Goal: Task Accomplishment & Management: Use online tool/utility

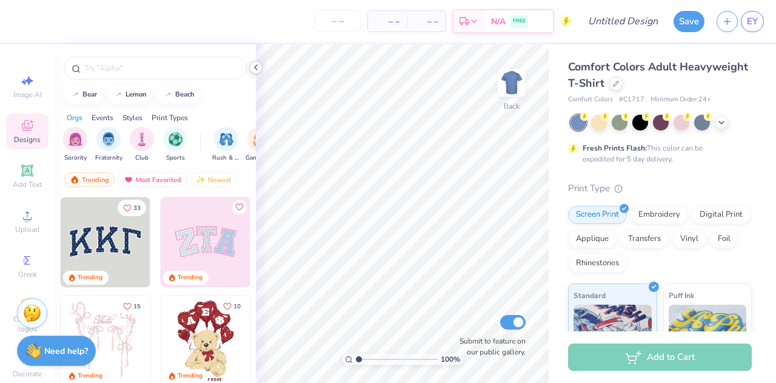
click at [257, 66] on icon at bounding box center [256, 67] width 10 height 10
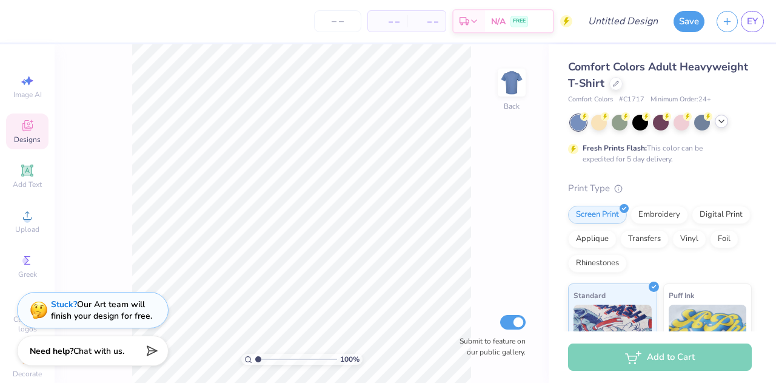
click at [723, 123] on icon at bounding box center [722, 121] width 10 height 10
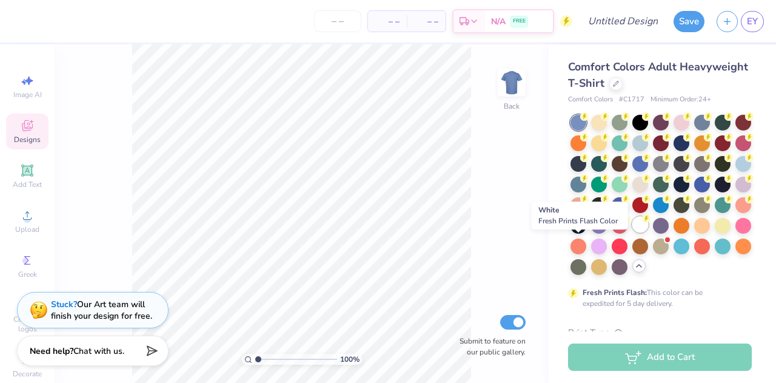
click at [633, 232] on div at bounding box center [641, 225] width 16 height 16
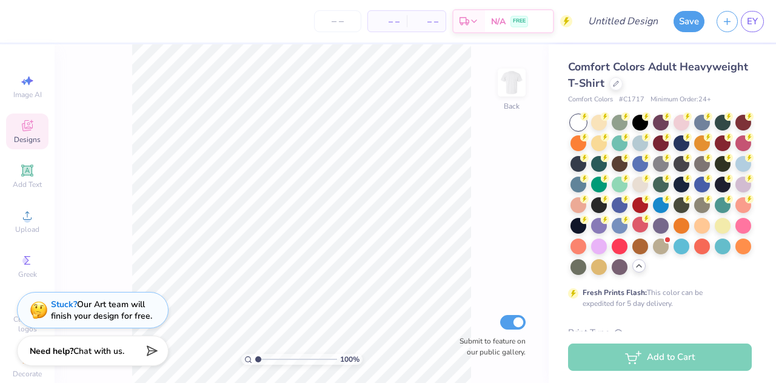
click at [522, 151] on div "100 % Back Submit to feature on our public gallery." at bounding box center [302, 213] width 494 height 338
click at [18, 229] on span "Upload" at bounding box center [27, 229] width 24 height 10
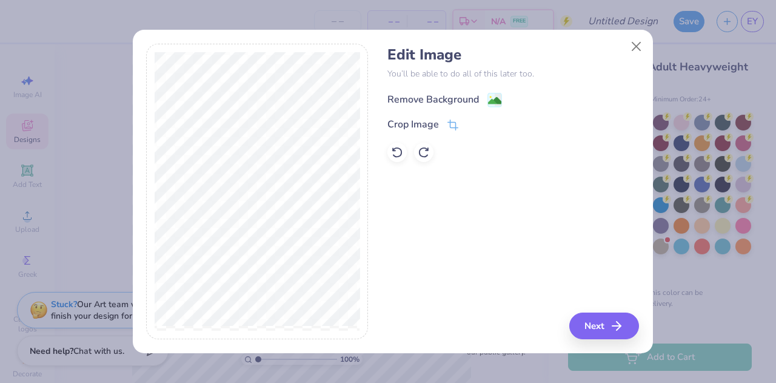
click at [469, 96] on div "Remove Background" at bounding box center [434, 99] width 92 height 15
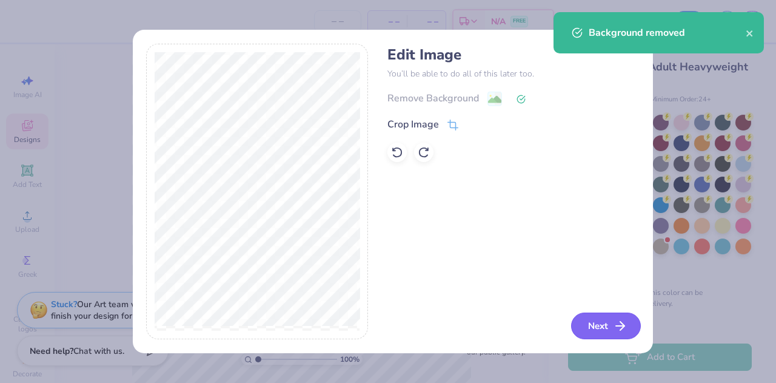
click at [608, 313] on button "Next" at bounding box center [606, 325] width 70 height 27
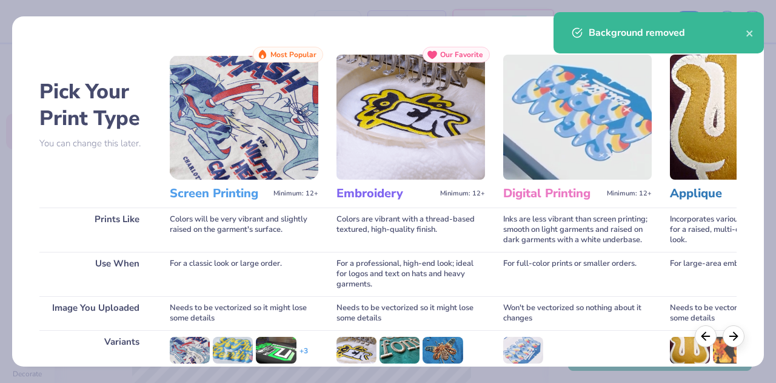
scroll to position [161, 0]
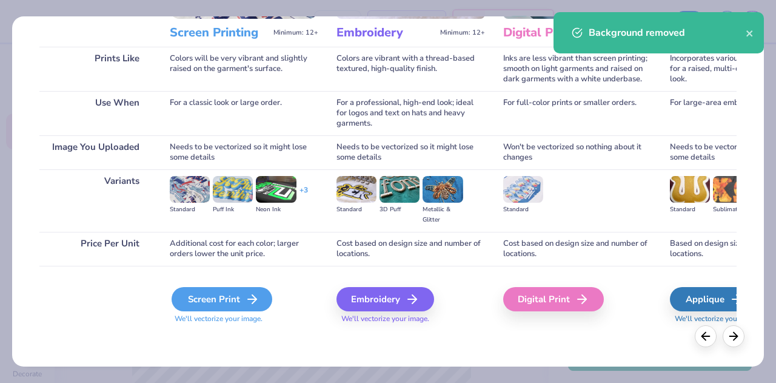
click at [233, 294] on div "Screen Print" at bounding box center [222, 299] width 101 height 24
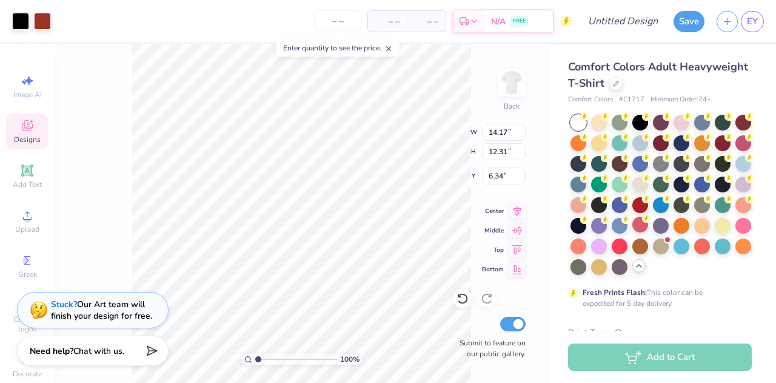
type input "7.12"
type input "6.18"
type input "2.56"
type input "3.78"
type input "3.28"
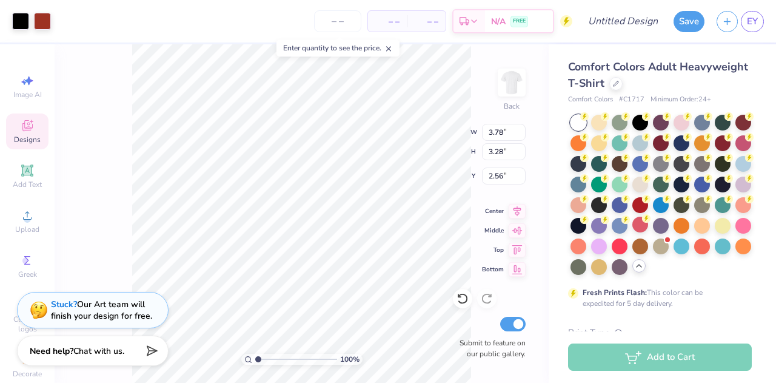
type input "3.00"
type input "5.05"
type input "4.39"
click at [21, 19] on div at bounding box center [20, 20] width 17 height 17
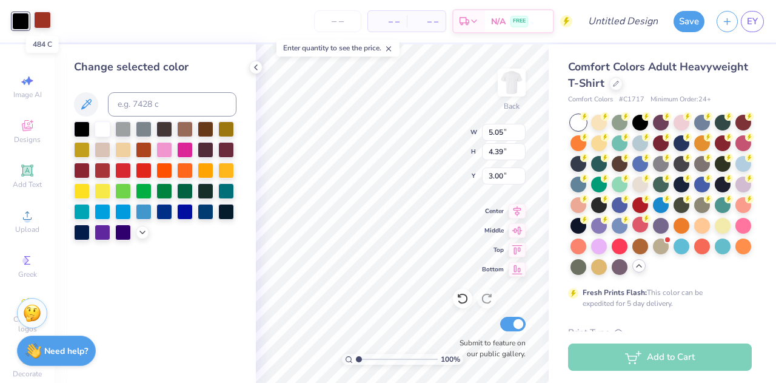
click at [41, 22] on div at bounding box center [42, 20] width 17 height 17
click at [121, 167] on div at bounding box center [123, 169] width 16 height 16
click at [103, 167] on div at bounding box center [103, 169] width 16 height 16
click at [15, 16] on div at bounding box center [20, 20] width 17 height 17
click at [106, 172] on div at bounding box center [103, 169] width 16 height 16
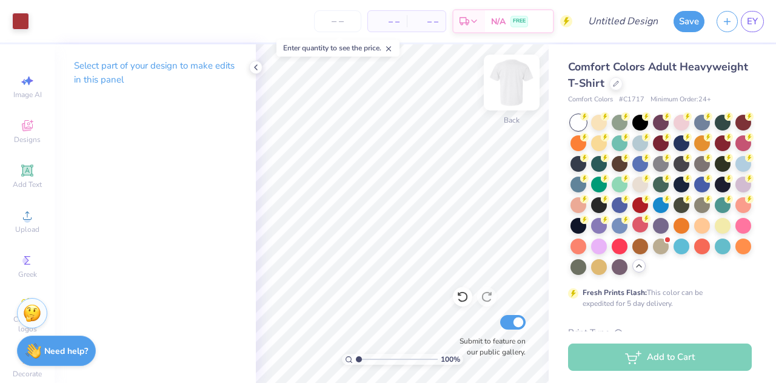
click at [523, 84] on img at bounding box center [512, 82] width 49 height 49
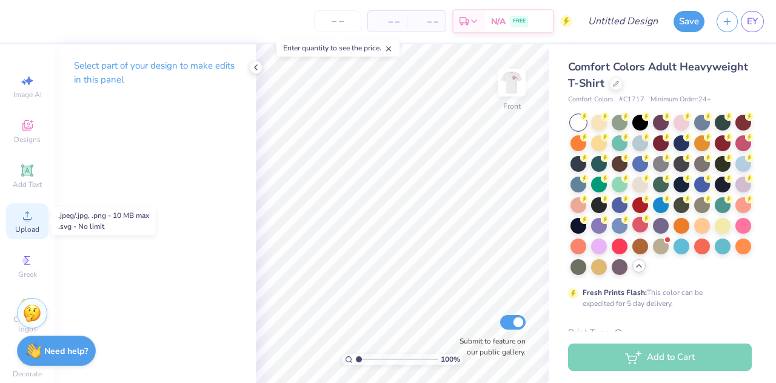
click at [24, 217] on circle at bounding box center [27, 219] width 7 height 7
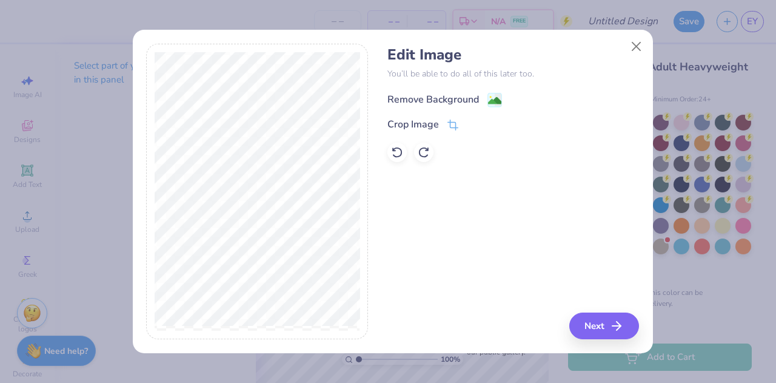
click at [482, 100] on div "Remove Background" at bounding box center [445, 99] width 115 height 15
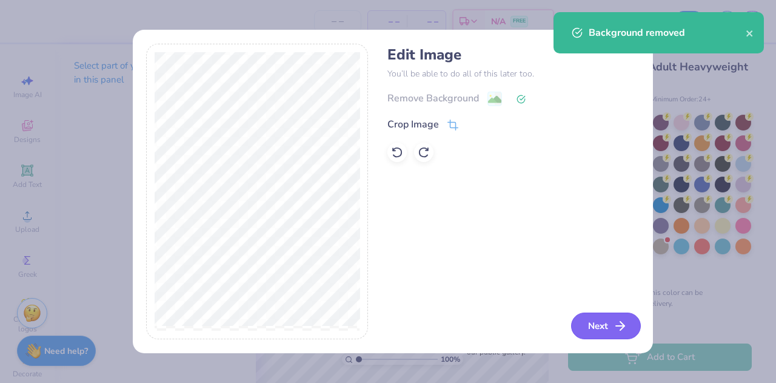
click at [609, 326] on button "Next" at bounding box center [606, 325] width 70 height 27
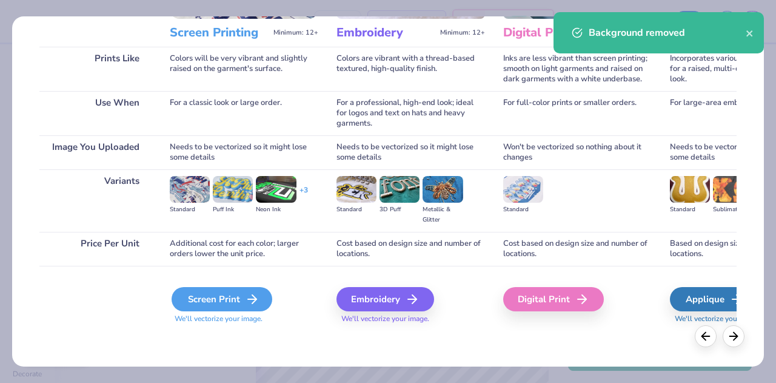
click at [217, 300] on div "Screen Print" at bounding box center [222, 299] width 101 height 24
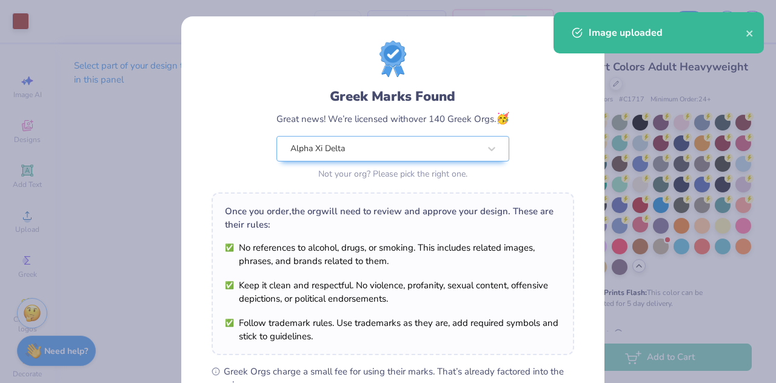
click at [392, 204] on body "Art colors – – Per Item – – Total Est. Delivery N/A FREE Design Title Save EY I…" at bounding box center [388, 191] width 776 height 383
type input "5.56"
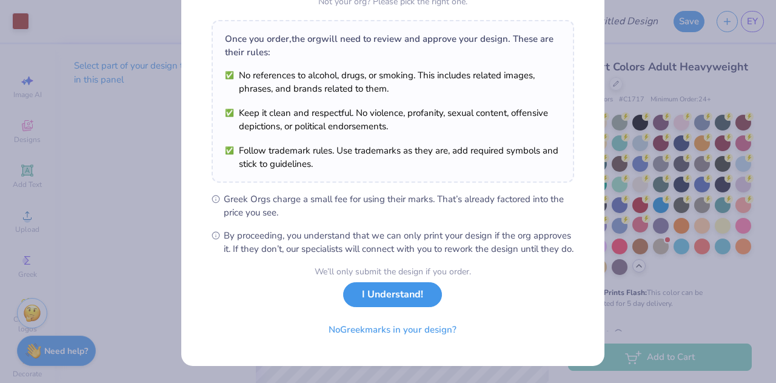
click at [400, 292] on button "I Understand!" at bounding box center [392, 294] width 99 height 25
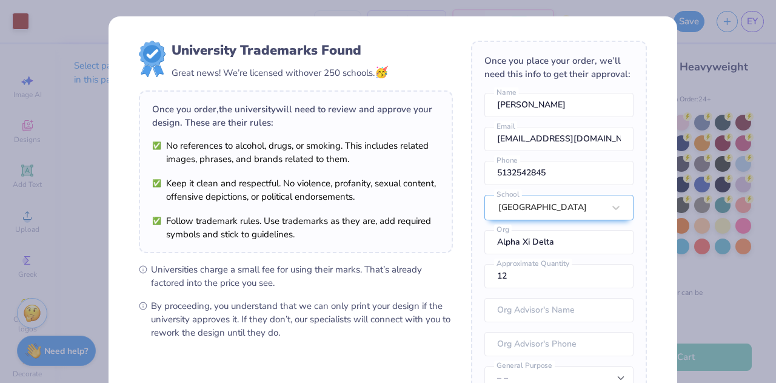
scroll to position [144, 0]
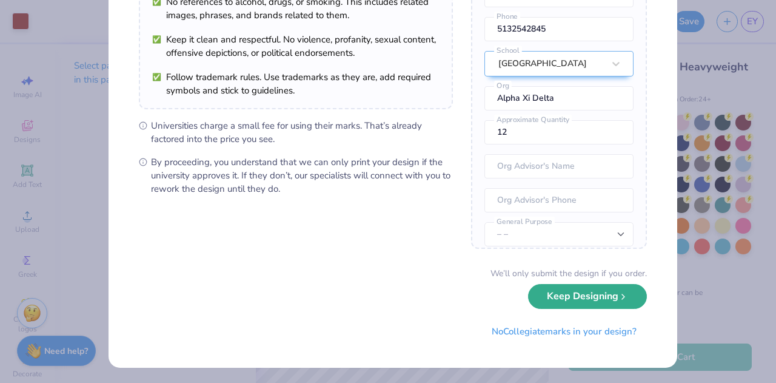
click at [574, 297] on button "Keep Designing" at bounding box center [587, 296] width 119 height 25
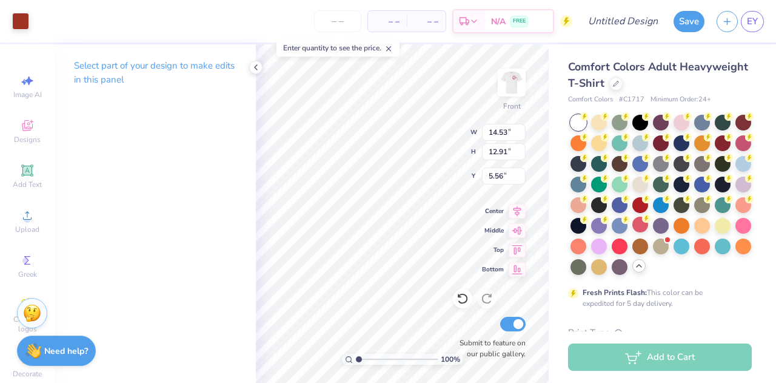
scroll to position [5, 0]
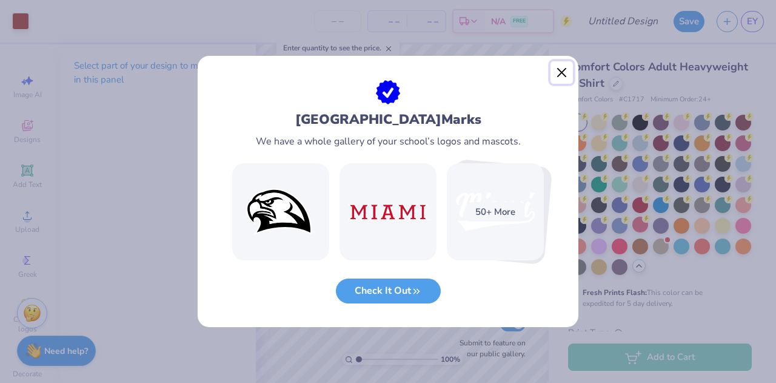
click at [563, 71] on button "Close" at bounding box center [562, 72] width 23 height 23
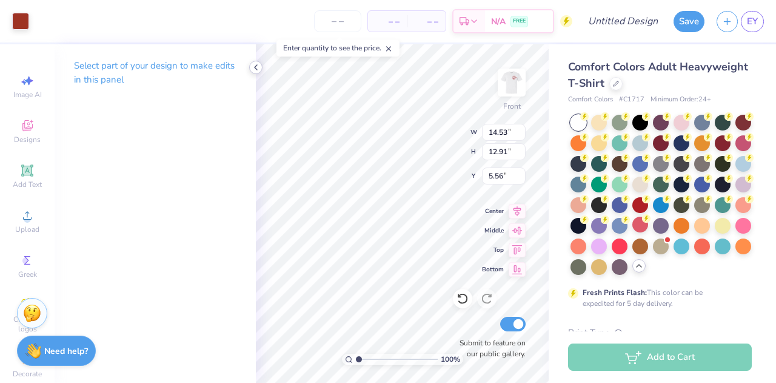
click at [250, 67] on div at bounding box center [255, 67] width 13 height 13
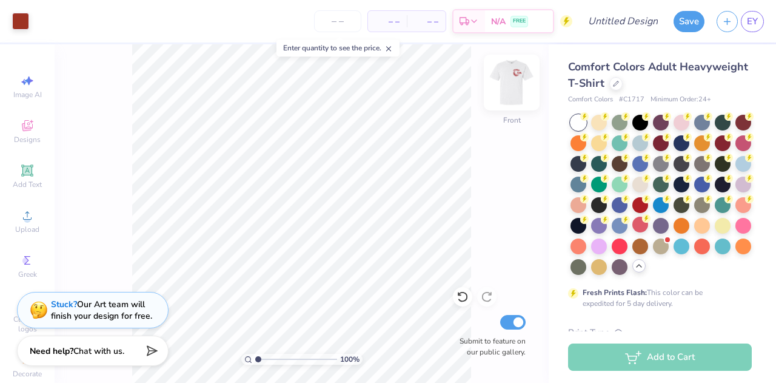
click at [519, 81] on img at bounding box center [512, 82] width 49 height 49
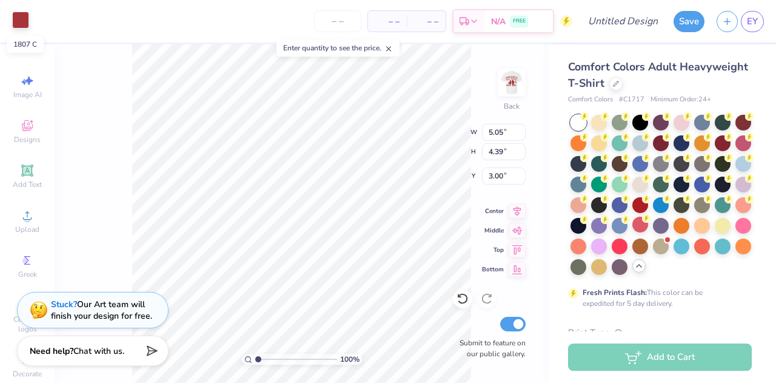
click at [23, 18] on div at bounding box center [20, 20] width 17 height 17
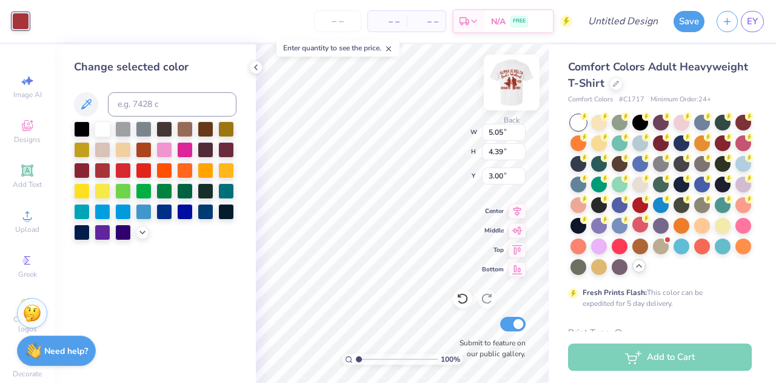
click at [513, 88] on img at bounding box center [512, 82] width 49 height 49
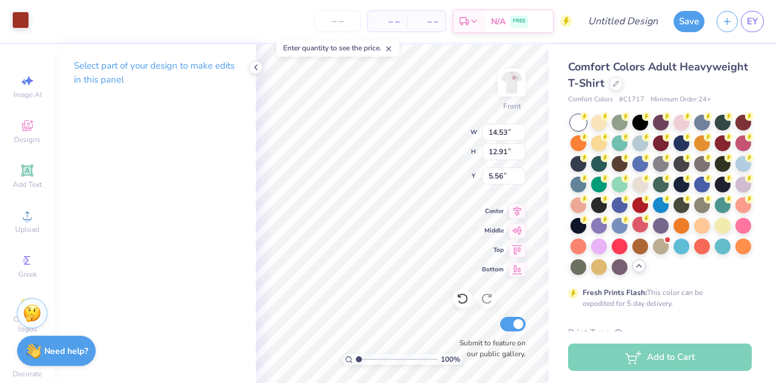
click at [17, 22] on div at bounding box center [20, 20] width 17 height 17
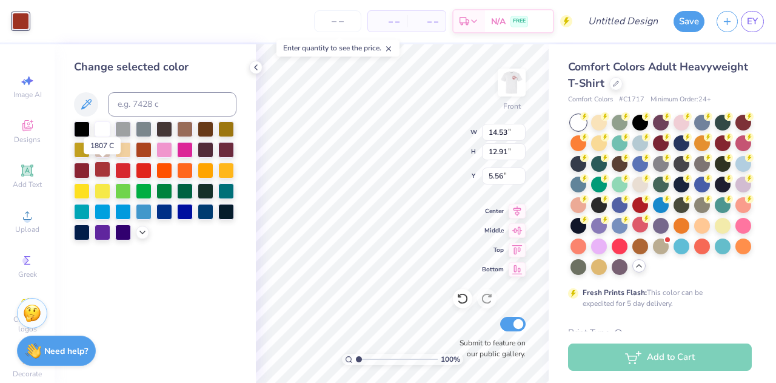
click at [103, 170] on div at bounding box center [103, 169] width 16 height 16
click at [101, 168] on div at bounding box center [103, 169] width 16 height 16
click at [252, 66] on icon at bounding box center [256, 67] width 10 height 10
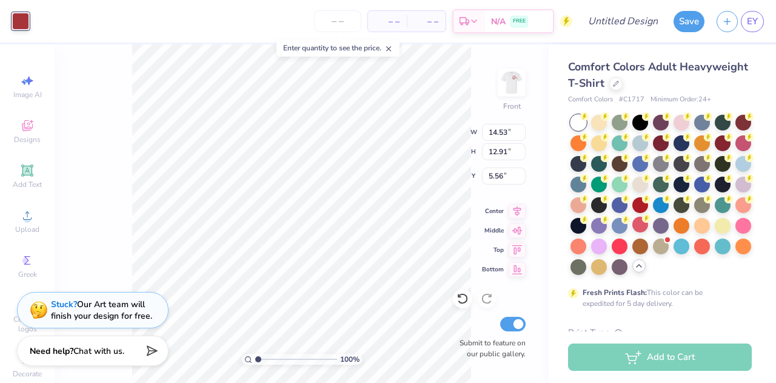
type input "13.65"
type input "12.13"
type input "5.41"
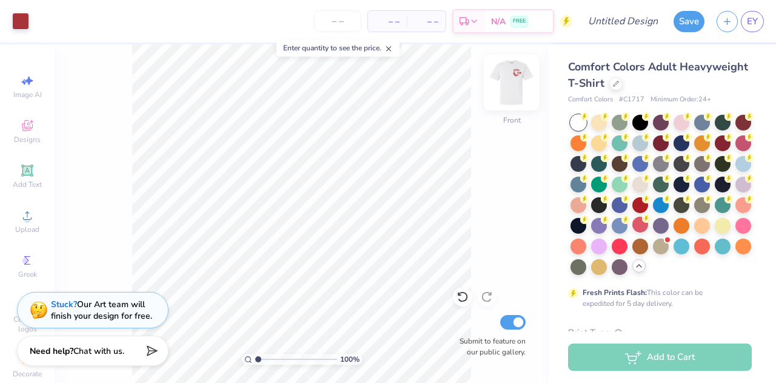
click at [510, 86] on img at bounding box center [512, 82] width 49 height 49
click at [477, 174] on div "100 % Back Submit to feature on our public gallery." at bounding box center [302, 213] width 494 height 338
click at [489, 140] on div "100 % Back Submit to feature on our public gallery." at bounding box center [302, 213] width 494 height 338
click at [622, 20] on input "Design Title" at bounding box center [637, 21] width 59 height 24
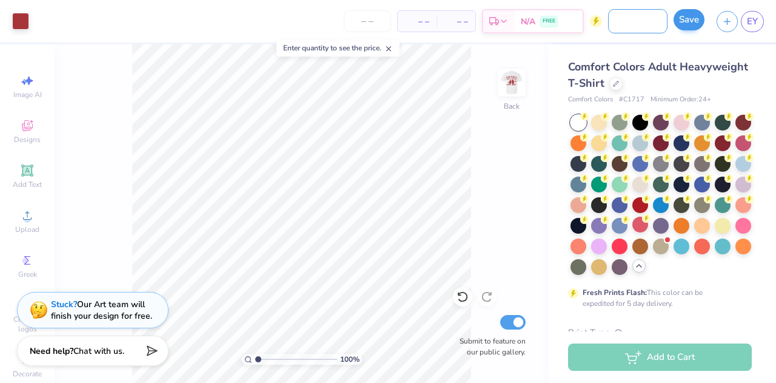
type input "Alpha Xi Dads T Shirt"
click at [685, 15] on button "Save" at bounding box center [689, 19] width 31 height 21
click at [360, 17] on input "number" at bounding box center [367, 21] width 47 height 22
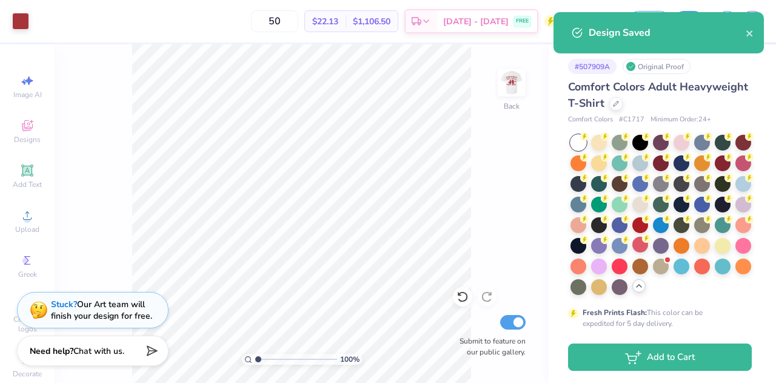
type input "50"
click at [507, 190] on div "100 % Back Submit to feature on our public gallery." at bounding box center [302, 213] width 494 height 338
click at [748, 33] on icon "close" at bounding box center [750, 34] width 8 height 10
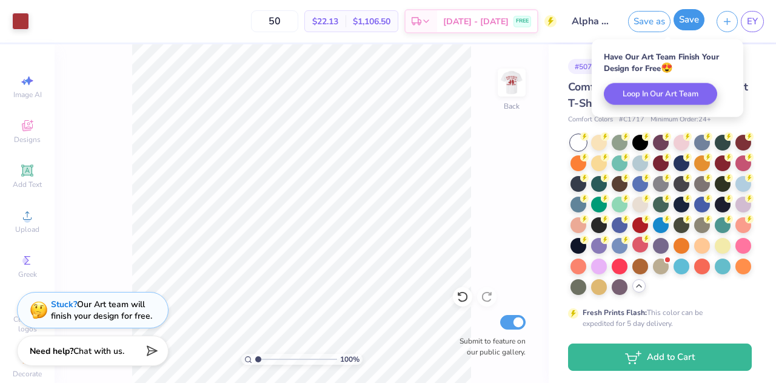
click at [689, 22] on button "Save" at bounding box center [689, 19] width 31 height 21
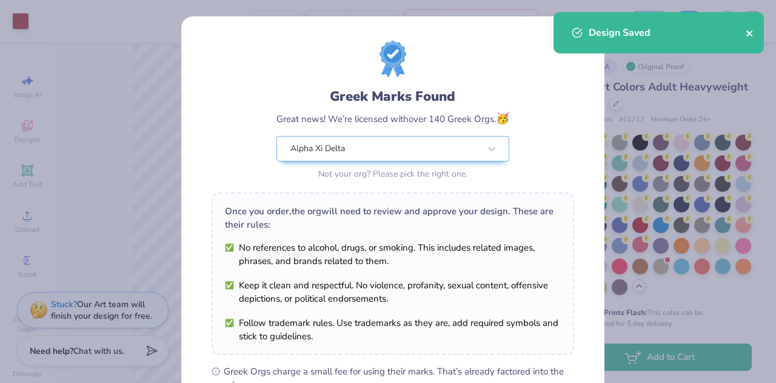
click at [747, 32] on icon "close" at bounding box center [750, 34] width 8 height 10
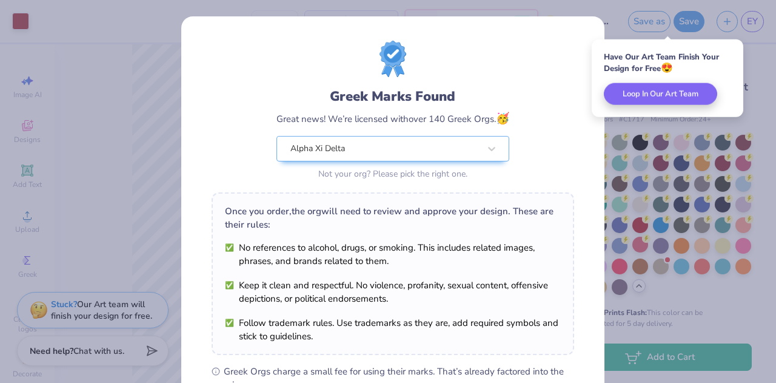
scroll to position [183, 0]
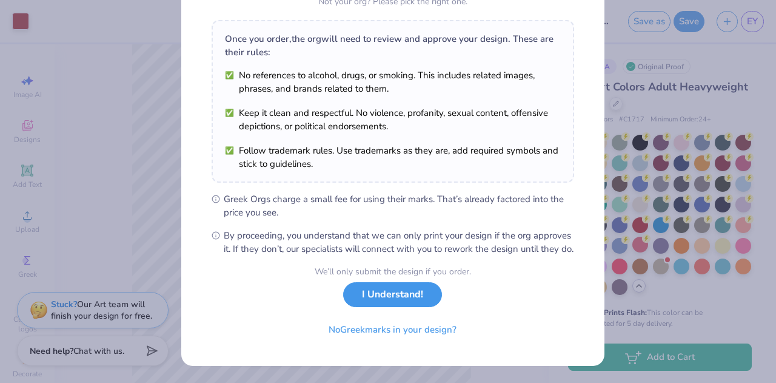
click at [393, 292] on button "I Understand!" at bounding box center [392, 294] width 99 height 25
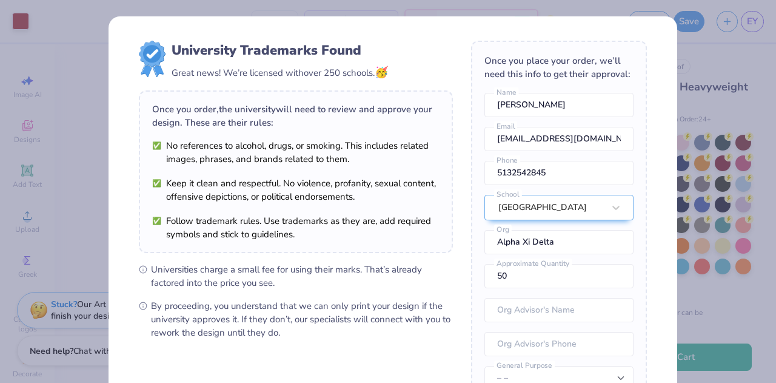
scroll to position [144, 0]
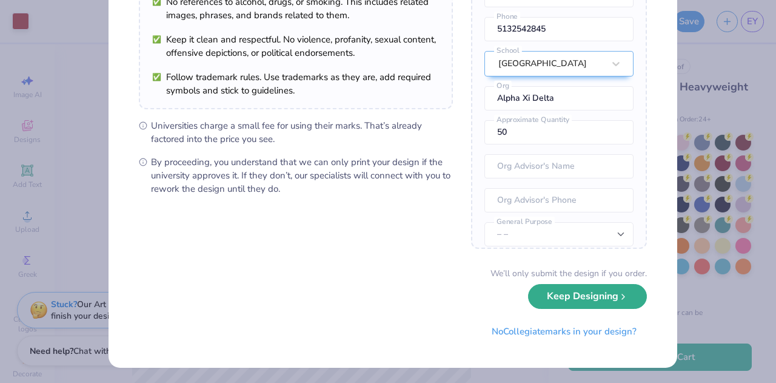
click at [557, 292] on button "Keep Designing" at bounding box center [587, 296] width 119 height 25
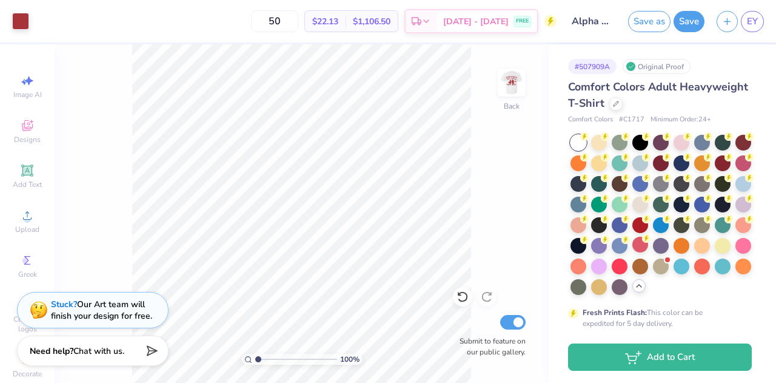
scroll to position [5, 0]
click at [691, 19] on button "Save" at bounding box center [689, 19] width 31 height 21
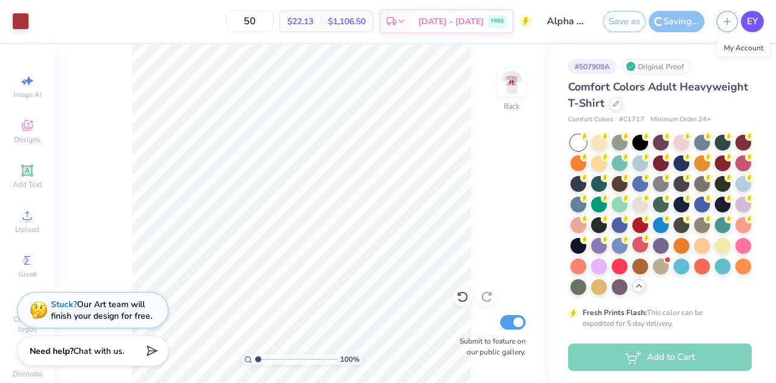
click at [750, 20] on span "EY" at bounding box center [752, 22] width 11 height 14
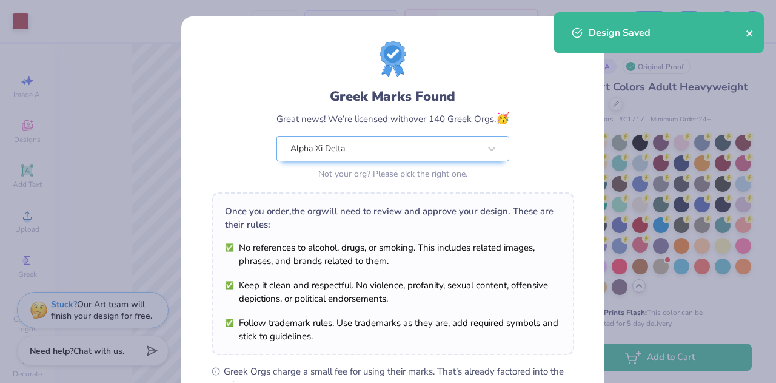
click at [747, 28] on button "close" at bounding box center [750, 32] width 8 height 15
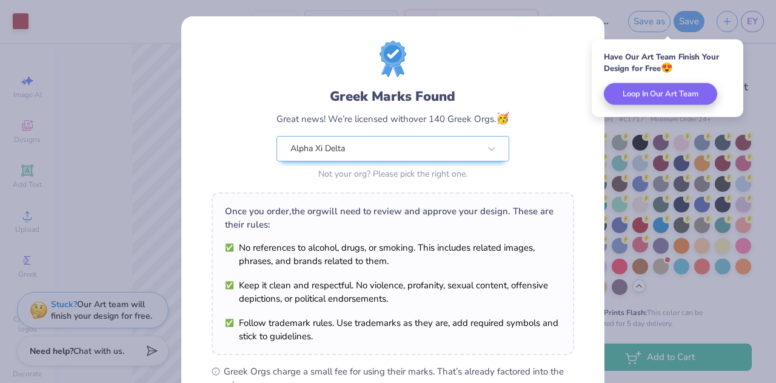
click at [591, 18] on div "Greek Marks Found Great news! We’re licensed with over 140 Greek Orgs. 🥳 Alpha …" at bounding box center [392, 277] width 423 height 522
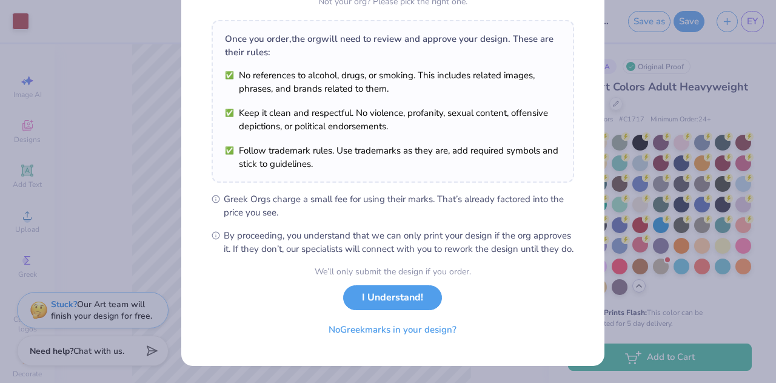
scroll to position [182, 0]
click at [388, 294] on button "I Understand!" at bounding box center [392, 294] width 99 height 25
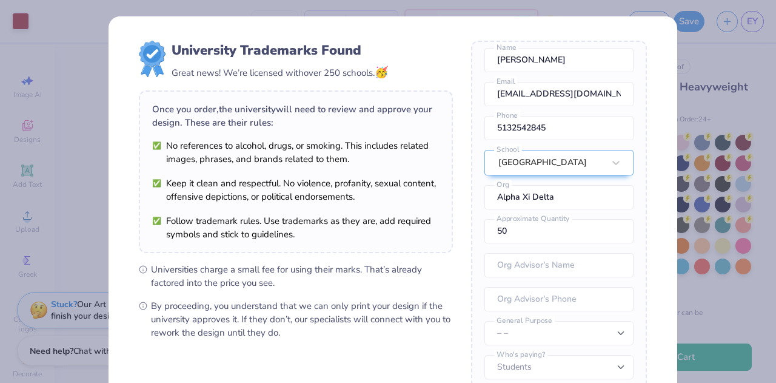
scroll to position [144, 0]
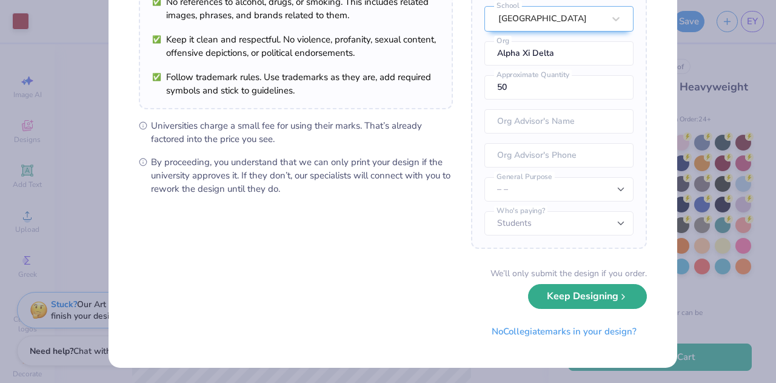
click at [582, 295] on button "Keep Designing" at bounding box center [587, 296] width 119 height 25
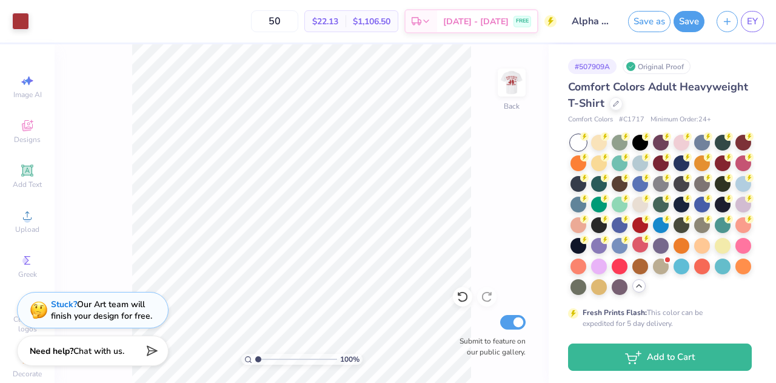
scroll to position [5, 0]
click at [746, 12] on link "EY" at bounding box center [752, 21] width 23 height 21
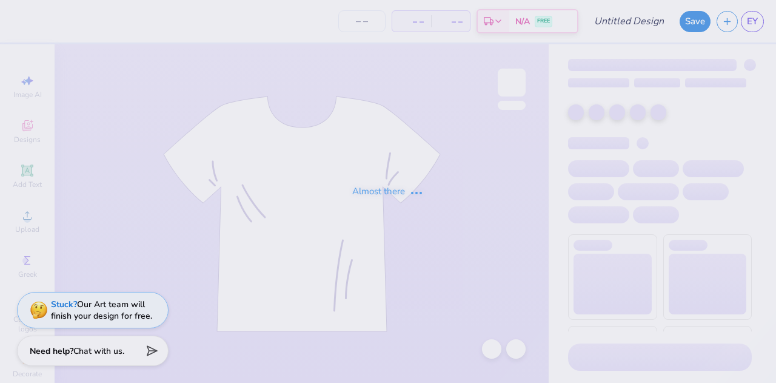
type input "Dads crew"
type input "100"
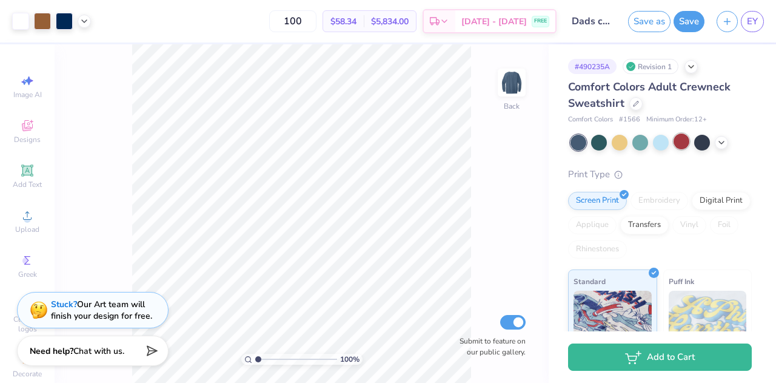
click at [680, 139] on div at bounding box center [682, 141] width 16 height 16
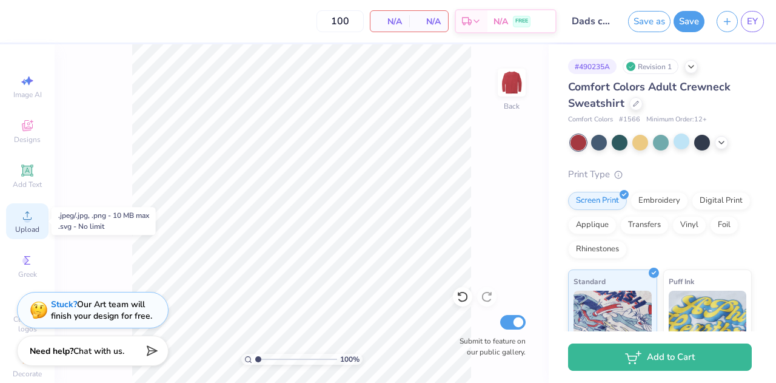
click at [21, 216] on icon at bounding box center [27, 215] width 15 height 15
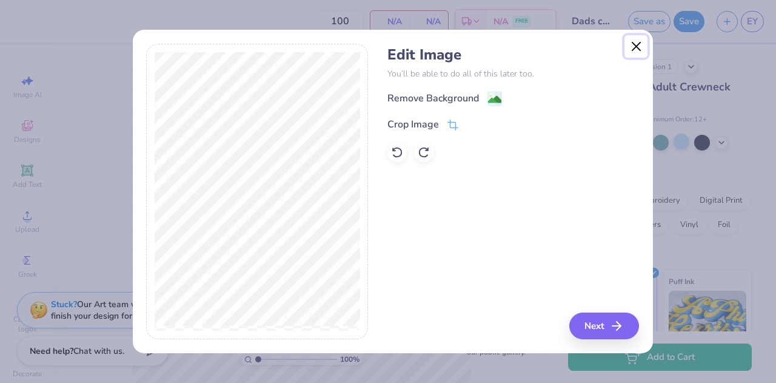
click at [637, 39] on button "Close" at bounding box center [636, 46] width 23 height 23
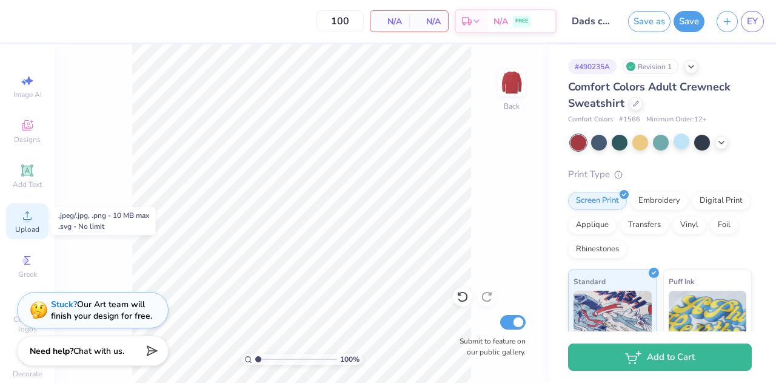
click at [23, 215] on icon at bounding box center [27, 215] width 8 height 8
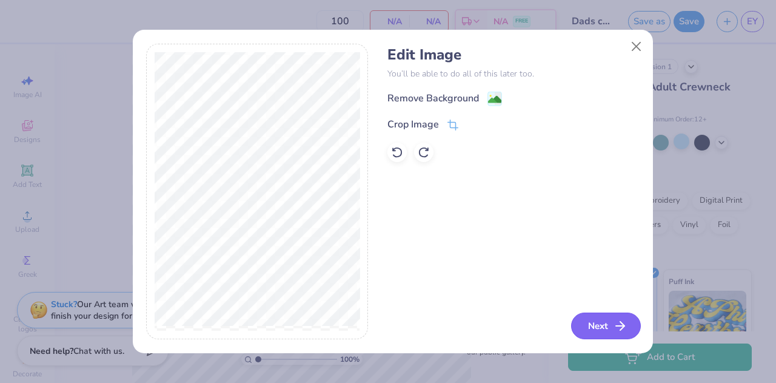
click at [624, 334] on button "Next" at bounding box center [606, 325] width 70 height 27
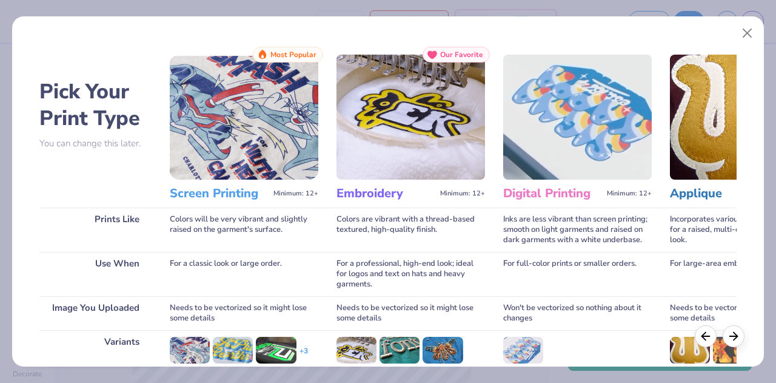
scroll to position [161, 0]
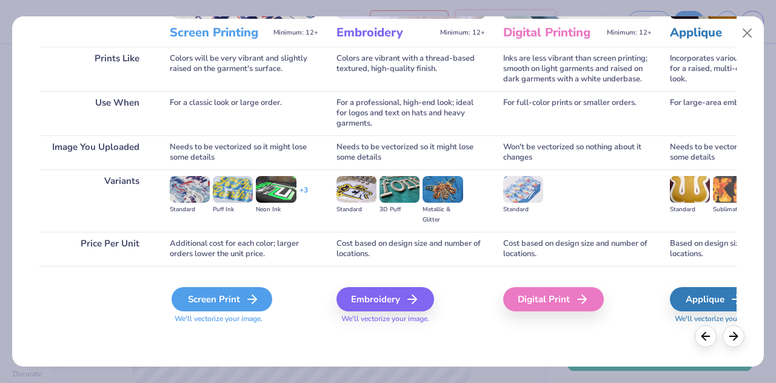
click at [217, 293] on div "Screen Print" at bounding box center [222, 299] width 101 height 24
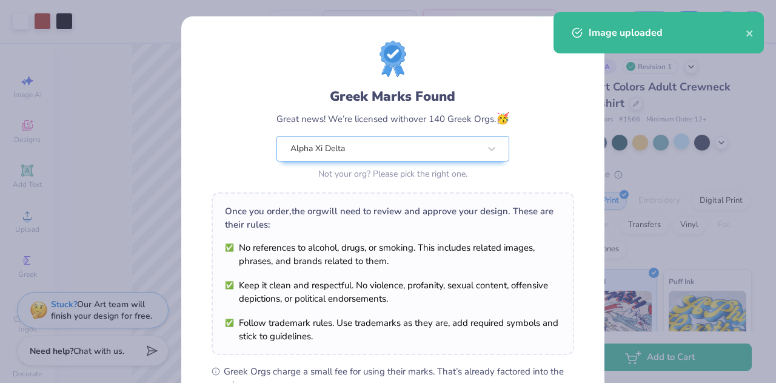
click at [306, 168] on div "Not your org? Please pick the right one." at bounding box center [393, 173] width 233 height 13
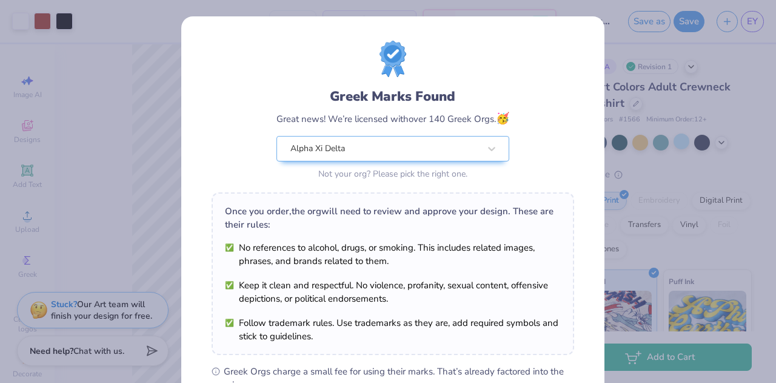
scroll to position [183, 0]
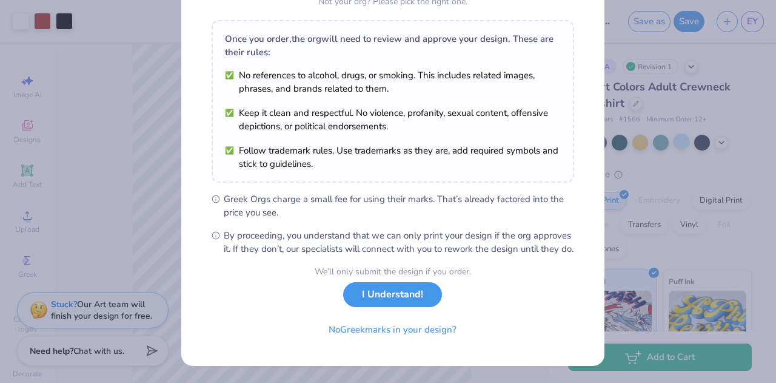
click at [394, 304] on button "I Understand!" at bounding box center [392, 294] width 99 height 25
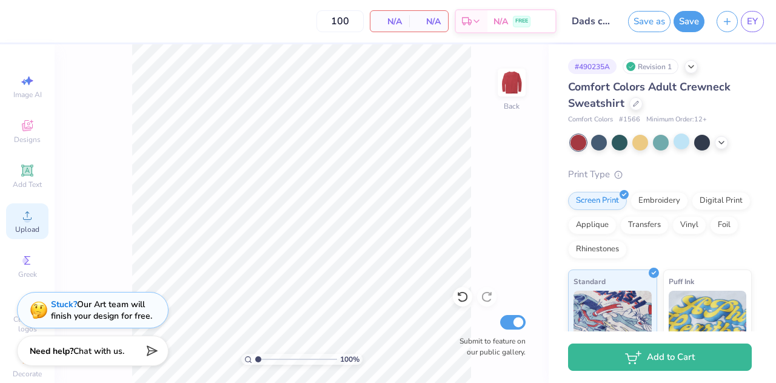
click at [16, 225] on span "Upload" at bounding box center [27, 229] width 24 height 10
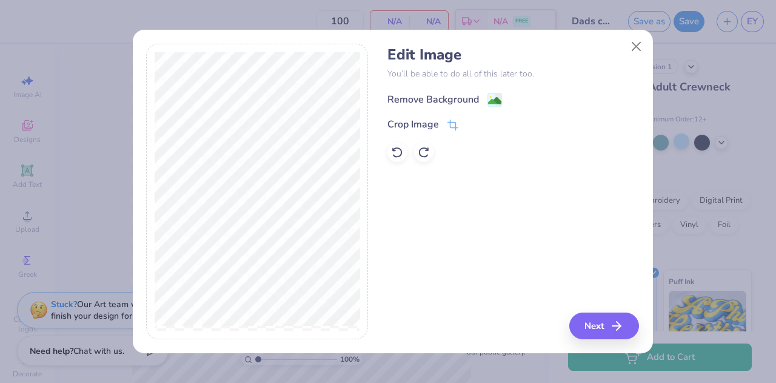
click at [450, 105] on div "Remove Background" at bounding box center [434, 99] width 92 height 15
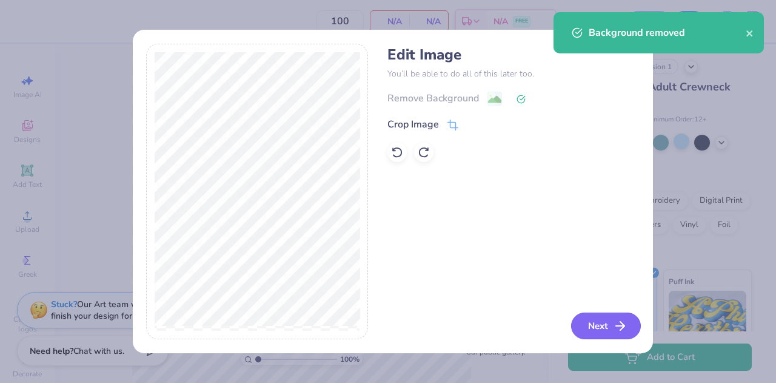
click at [594, 324] on button "Next" at bounding box center [606, 325] width 70 height 27
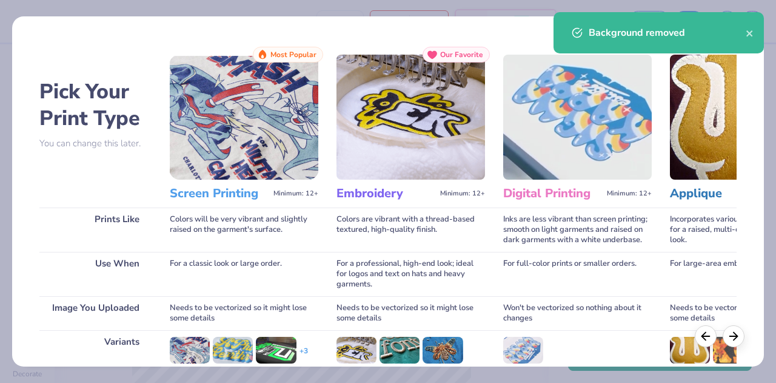
scroll to position [161, 0]
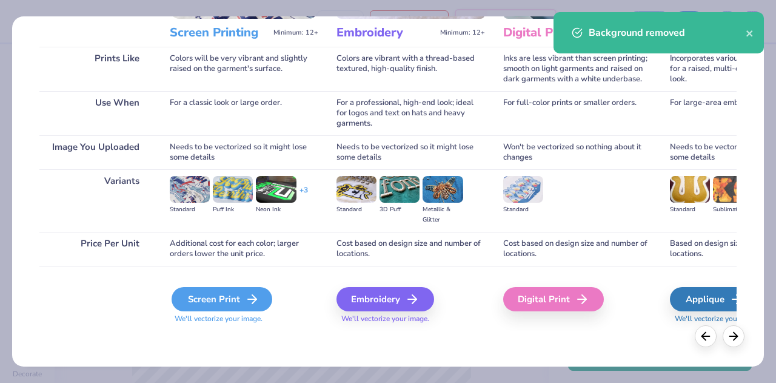
click at [218, 289] on div "Screen Print" at bounding box center [222, 299] width 101 height 24
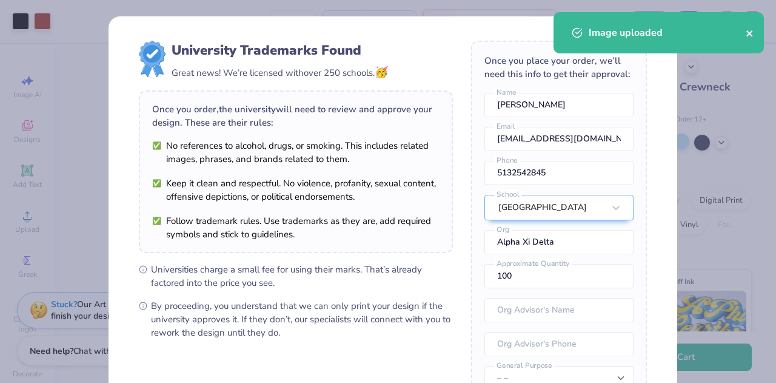
click at [750, 35] on icon "close" at bounding box center [750, 34] width 8 height 10
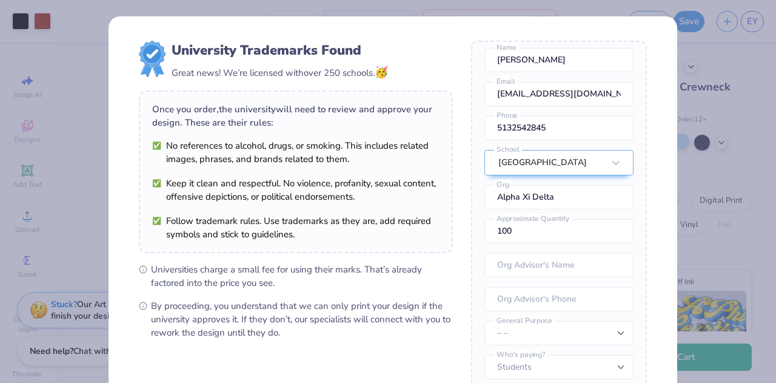
scroll to position [144, 0]
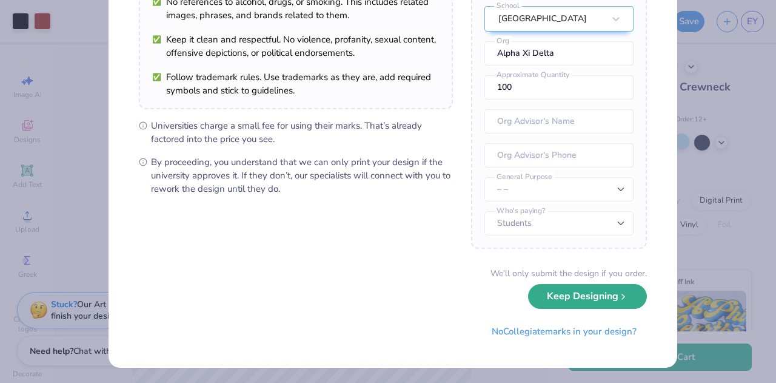
click at [591, 287] on button "Keep Designing" at bounding box center [587, 296] width 119 height 25
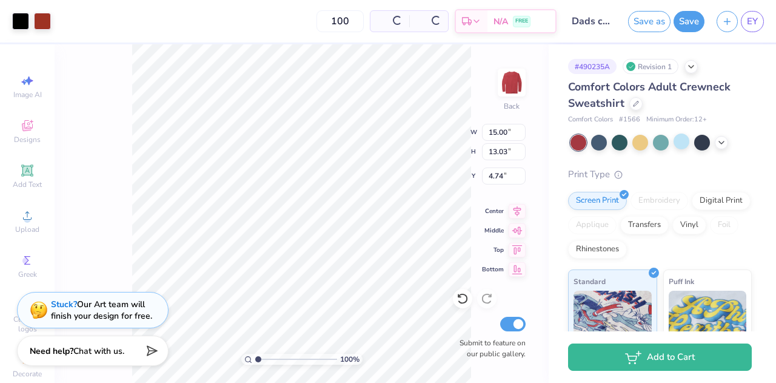
scroll to position [5, 0]
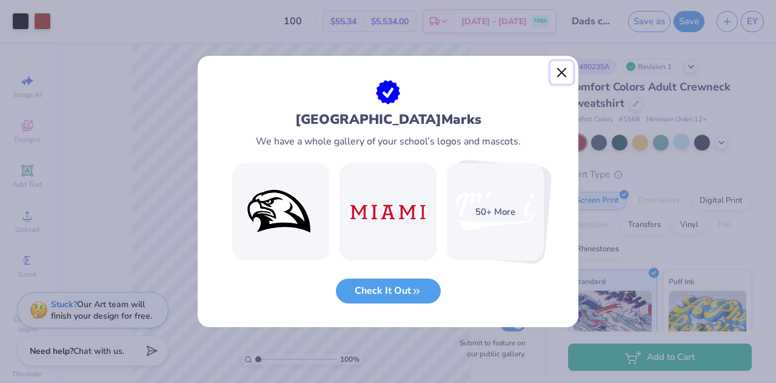
click at [563, 67] on button "Close" at bounding box center [562, 72] width 23 height 23
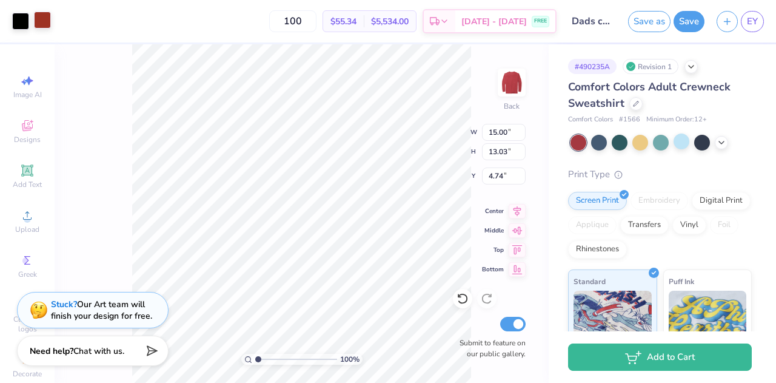
click at [35, 16] on div at bounding box center [42, 20] width 17 height 17
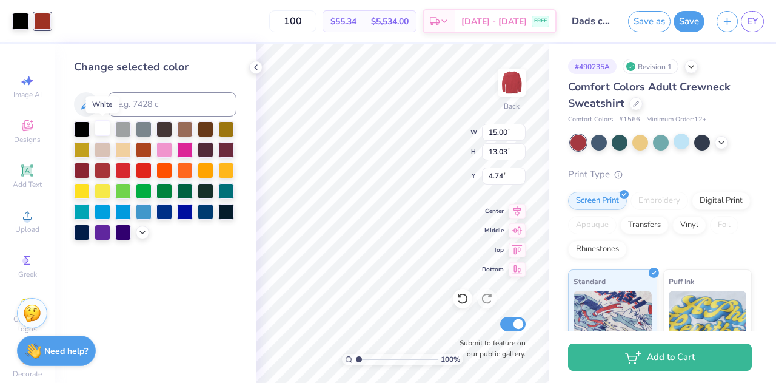
click at [101, 126] on div at bounding box center [103, 128] width 16 height 16
click at [18, 13] on div at bounding box center [20, 20] width 17 height 17
click at [101, 127] on div at bounding box center [103, 128] width 16 height 16
type input "7.30"
type input "6.34"
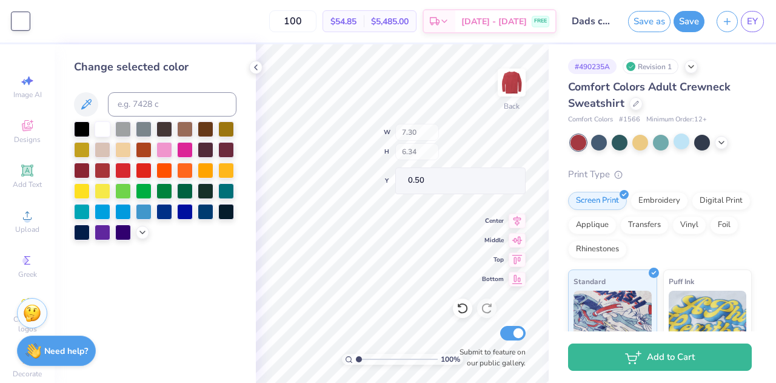
type input "0.50"
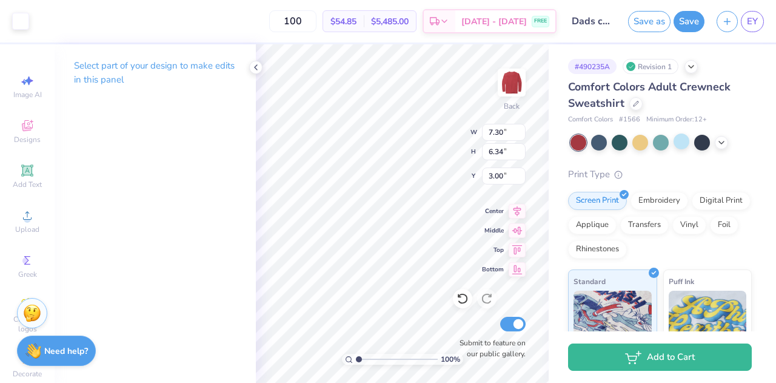
type input "3.00"
type input "4.54"
type input "3.95"
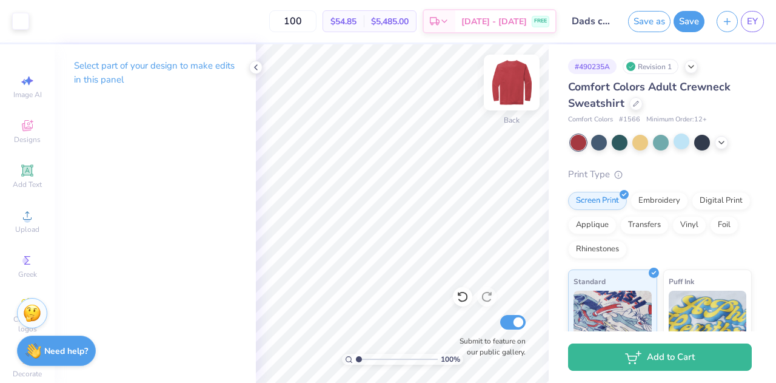
click at [508, 87] on img at bounding box center [512, 82] width 49 height 49
click at [254, 61] on div at bounding box center [255, 67] width 13 height 13
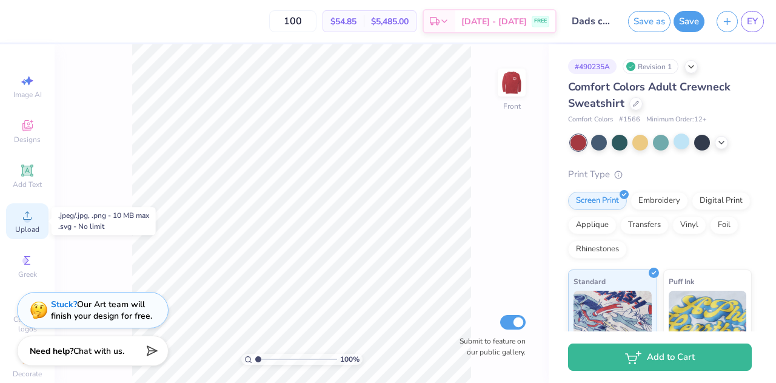
click at [20, 212] on icon at bounding box center [27, 215] width 15 height 15
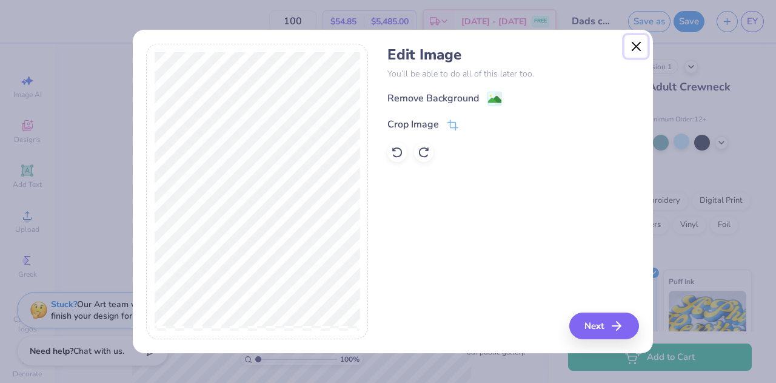
click at [625, 43] on button "Close" at bounding box center [636, 46] width 23 height 23
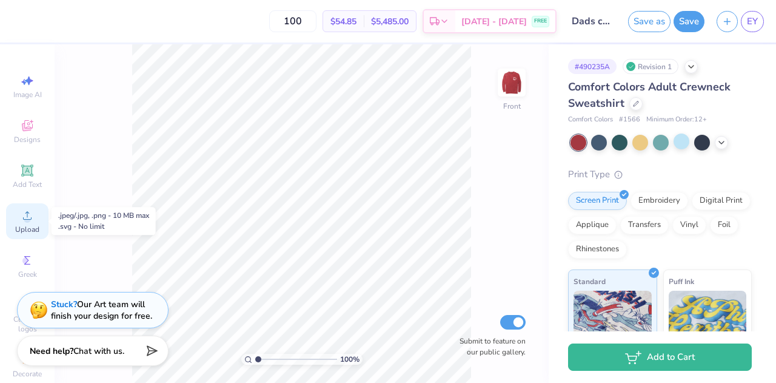
click at [19, 223] on div "Upload" at bounding box center [27, 221] width 42 height 36
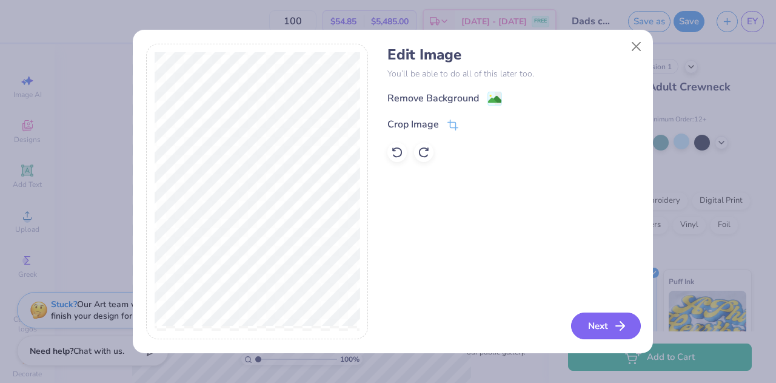
click at [603, 324] on button "Next" at bounding box center [606, 325] width 70 height 27
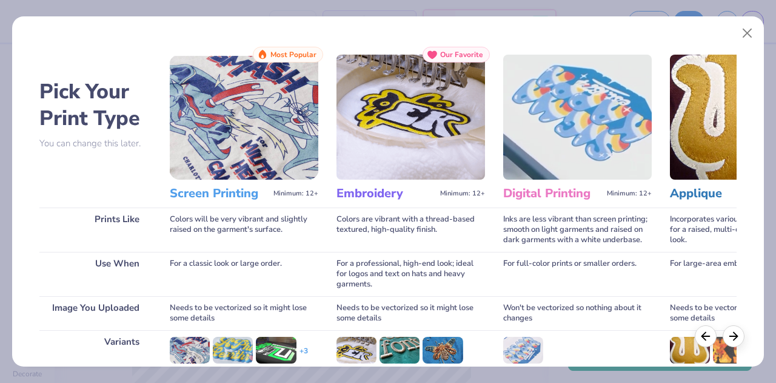
scroll to position [161, 0]
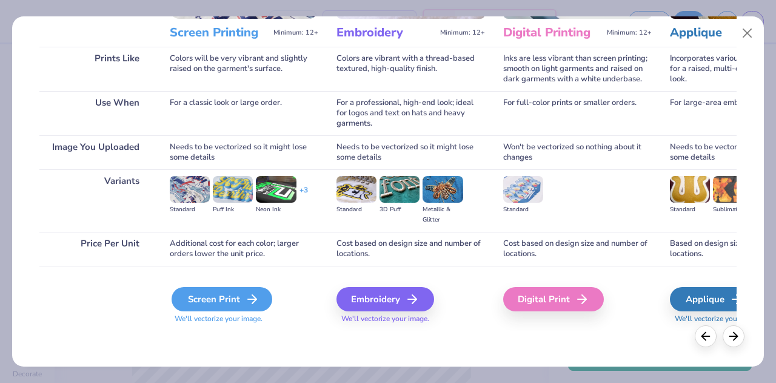
click at [213, 298] on div "Screen Print" at bounding box center [222, 299] width 101 height 24
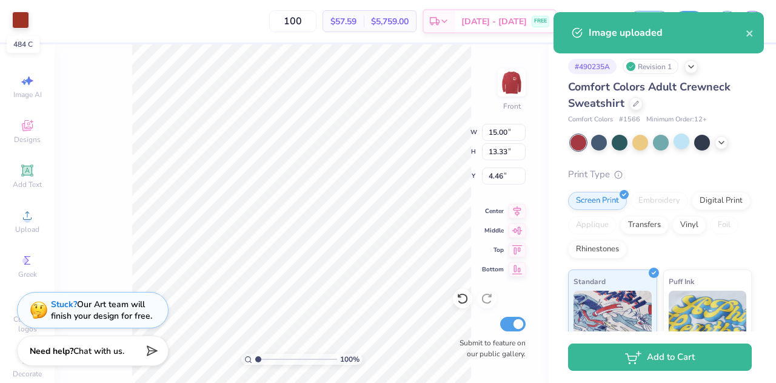
click at [19, 21] on div at bounding box center [20, 20] width 17 height 17
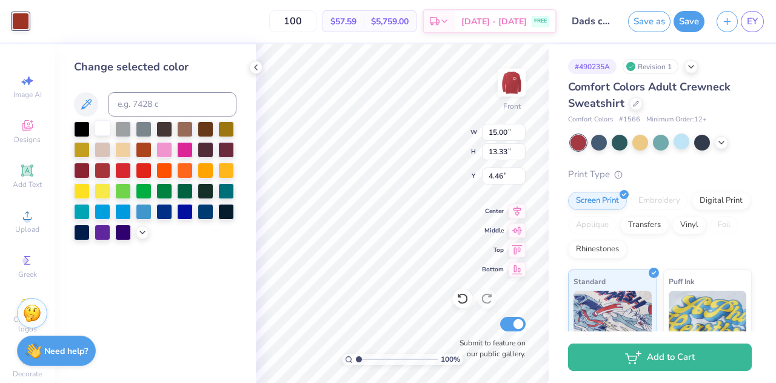
click at [100, 124] on div at bounding box center [103, 128] width 16 height 16
type input "0.50"
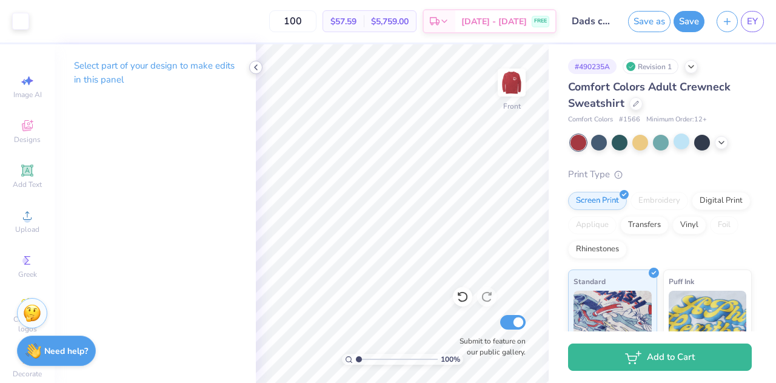
click at [257, 66] on icon at bounding box center [256, 67] width 10 height 10
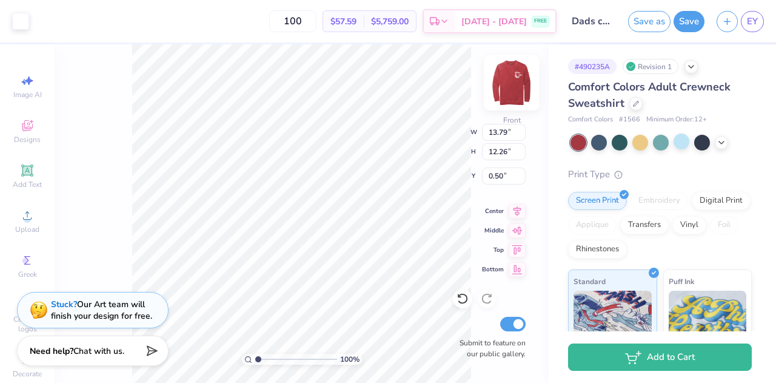
type input "13.79"
type input "12.26"
click at [515, 82] on img at bounding box center [512, 82] width 49 height 49
click at [722, 141] on polyline at bounding box center [721, 141] width 5 height 2
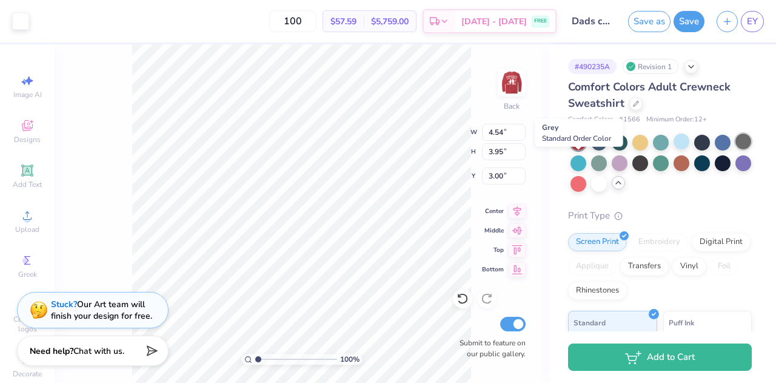
click at [736, 149] on div at bounding box center [744, 141] width 16 height 16
click at [607, 180] on div at bounding box center [599, 183] width 16 height 16
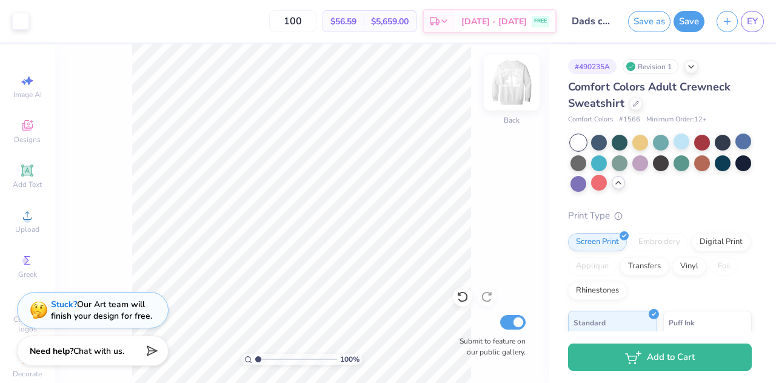
click at [514, 89] on img at bounding box center [512, 82] width 49 height 49
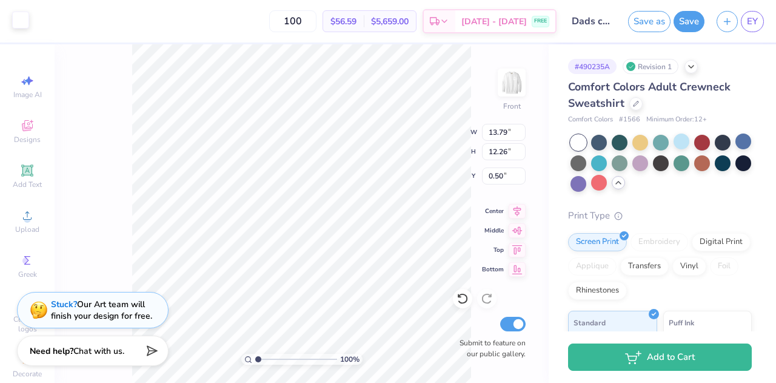
click at [23, 18] on div at bounding box center [20, 20] width 17 height 17
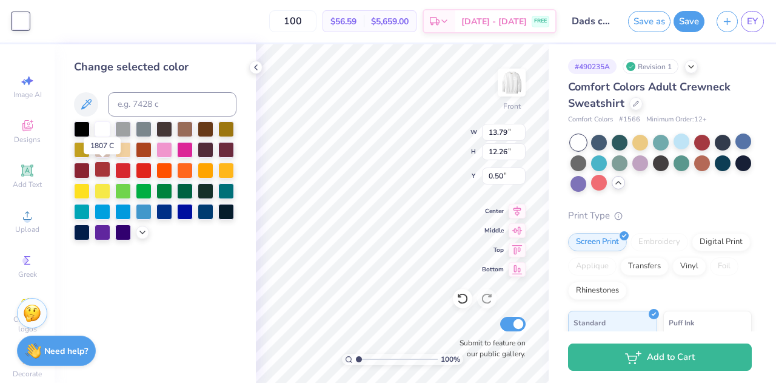
click at [101, 168] on div at bounding box center [103, 169] width 16 height 16
click at [522, 83] on img at bounding box center [512, 82] width 49 height 49
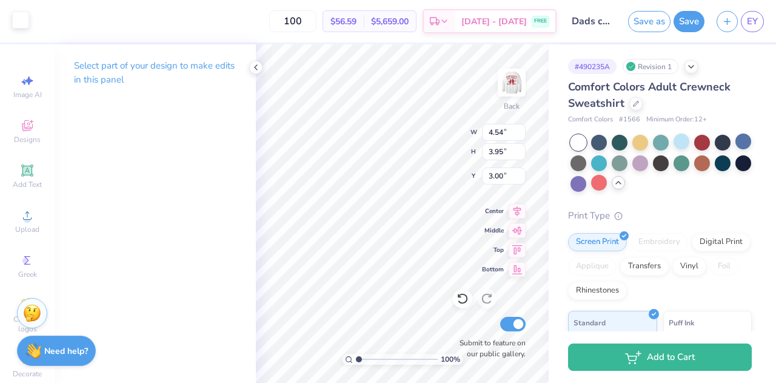
click at [16, 21] on div at bounding box center [20, 20] width 17 height 17
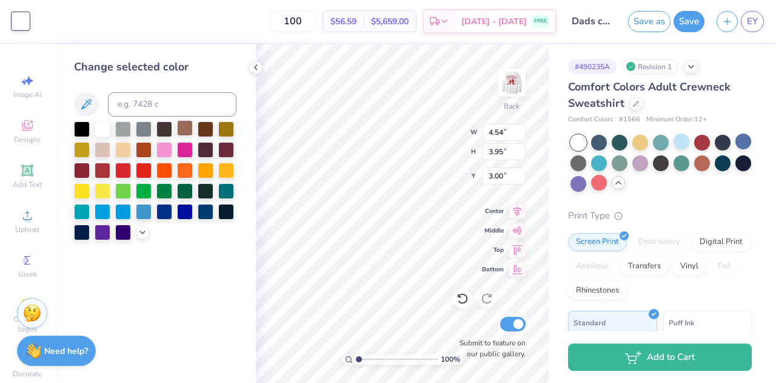
click at [100, 168] on div at bounding box center [103, 171] width 16 height 16
click at [256, 69] on icon at bounding box center [256, 67] width 10 height 10
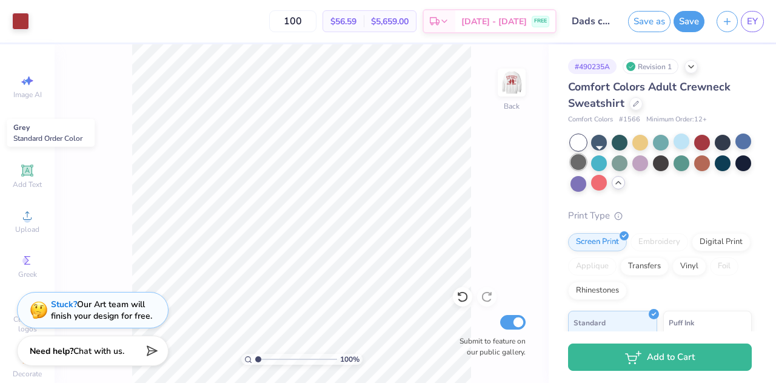
click at [587, 158] on div at bounding box center [579, 162] width 16 height 16
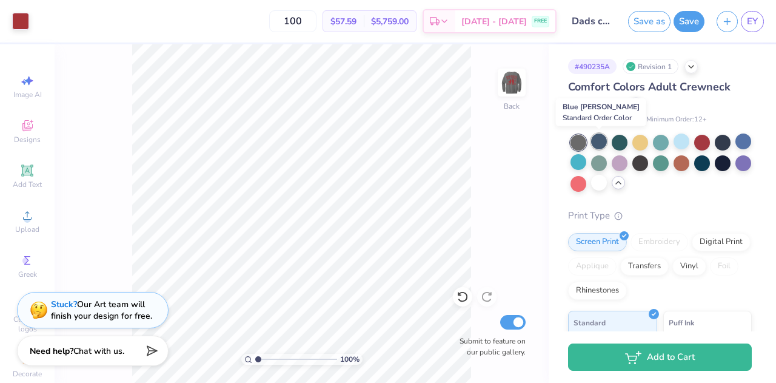
click at [601, 136] on div at bounding box center [599, 141] width 16 height 16
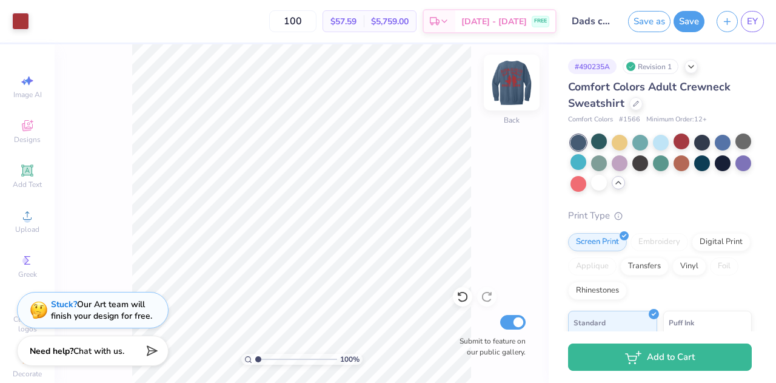
click at [505, 76] on img at bounding box center [512, 82] width 49 height 49
type input "12.82"
type input "11.39"
type input "1.58"
click at [518, 89] on img at bounding box center [512, 82] width 49 height 49
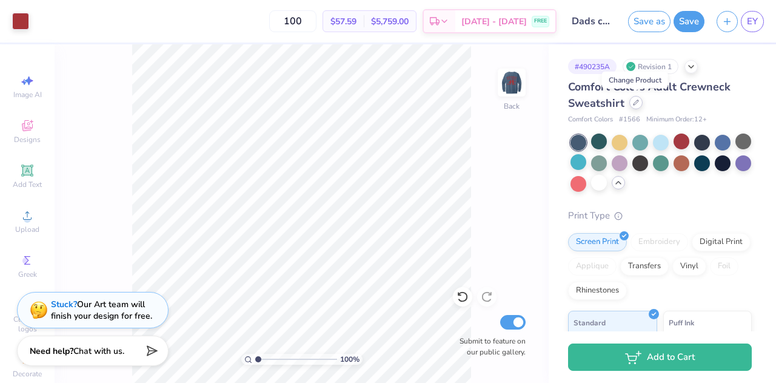
click at [632, 105] on div at bounding box center [636, 102] width 13 height 13
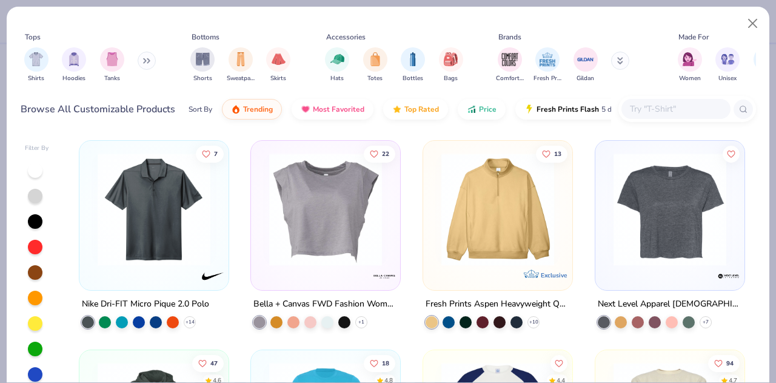
click at [149, 60] on icon at bounding box center [146, 61] width 7 height 6
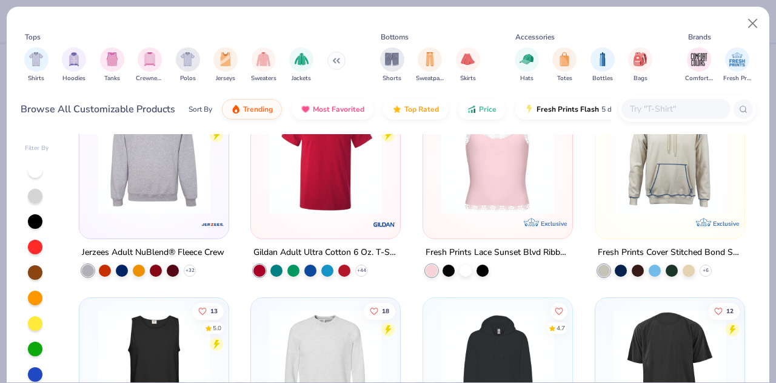
scroll to position [1306, 0]
click at [138, 197] on img at bounding box center [154, 157] width 125 height 113
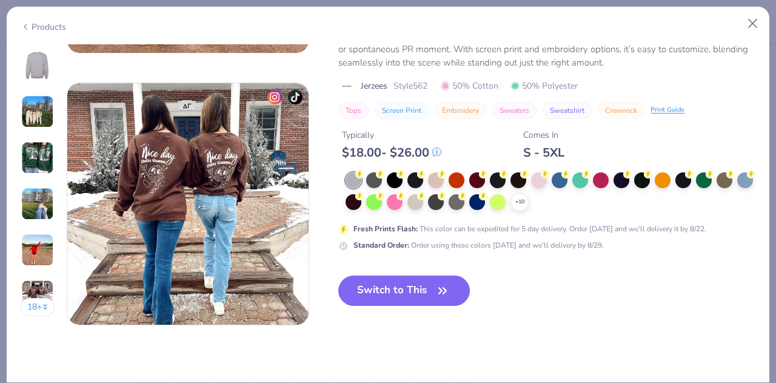
scroll to position [1592, 0]
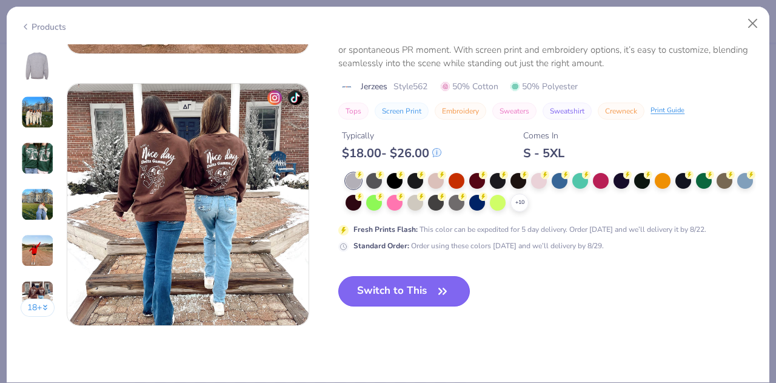
click at [416, 286] on button "Switch to This" at bounding box center [404, 291] width 132 height 30
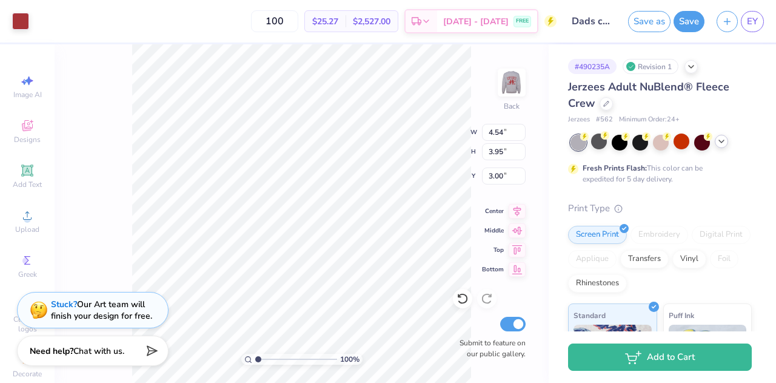
type input "3.00"
click at [513, 79] on img at bounding box center [512, 82] width 49 height 49
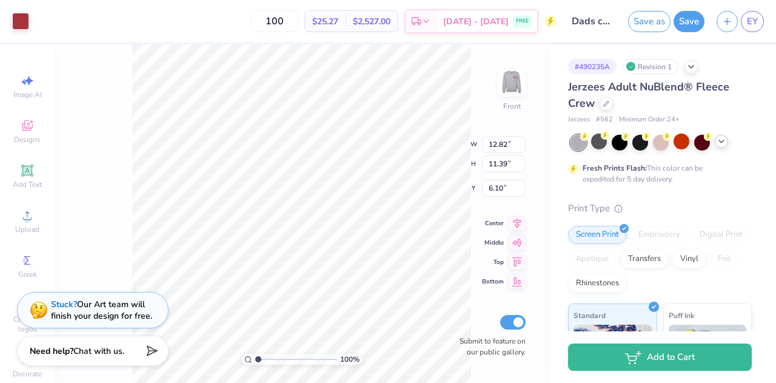
type input "5.90"
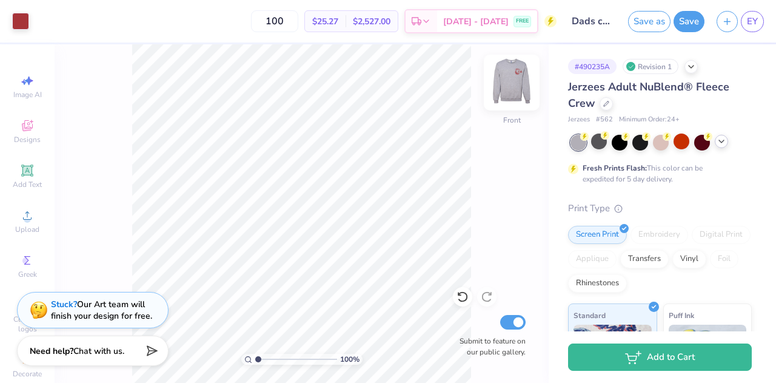
click at [509, 79] on img at bounding box center [512, 82] width 49 height 49
click at [509, 79] on img at bounding box center [512, 82] width 24 height 24
click at [688, 18] on button "Save" at bounding box center [689, 19] width 31 height 21
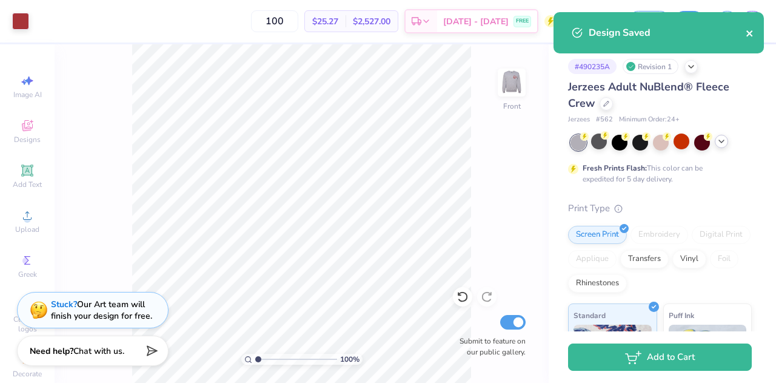
click at [750, 32] on icon "close" at bounding box center [750, 34] width 8 height 10
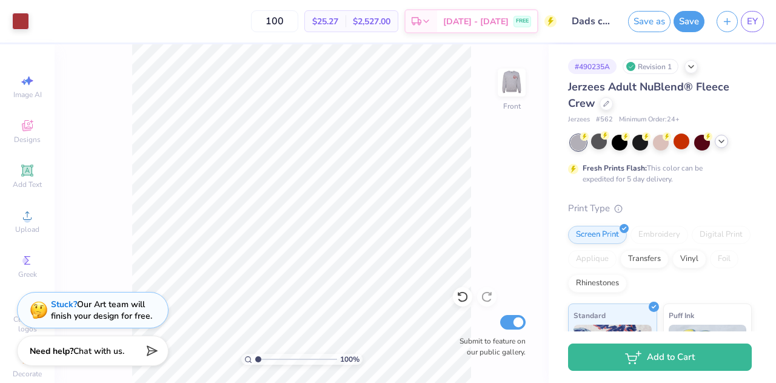
scroll to position [246, 0]
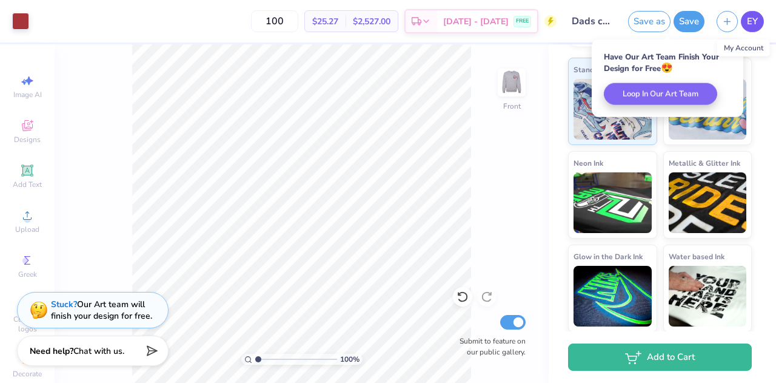
click at [759, 28] on link "EY" at bounding box center [752, 21] width 23 height 21
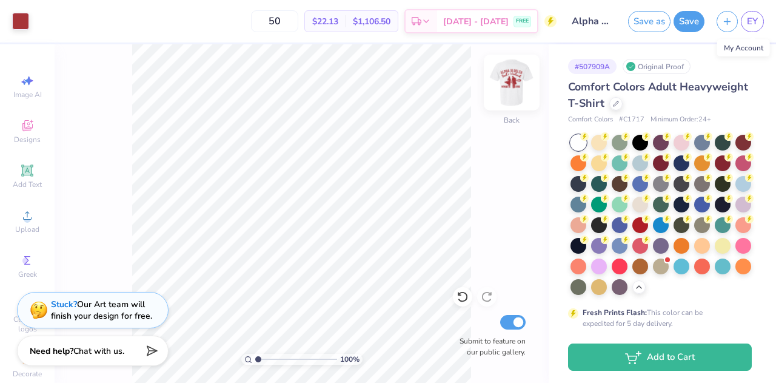
click at [511, 86] on img at bounding box center [512, 82] width 49 height 49
